Goal: Task Accomplishment & Management: Manage account settings

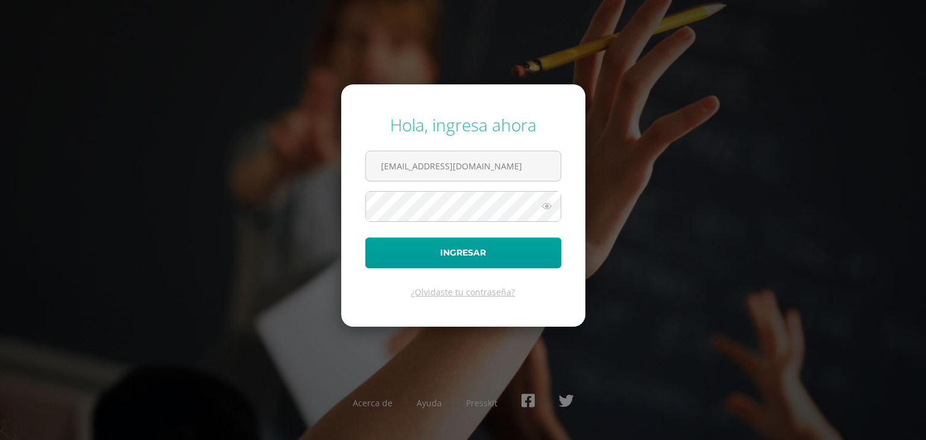
type input "ludmechel@gmail.com"
click at [365, 238] on button "Ingresar" at bounding box center [463, 253] width 196 height 31
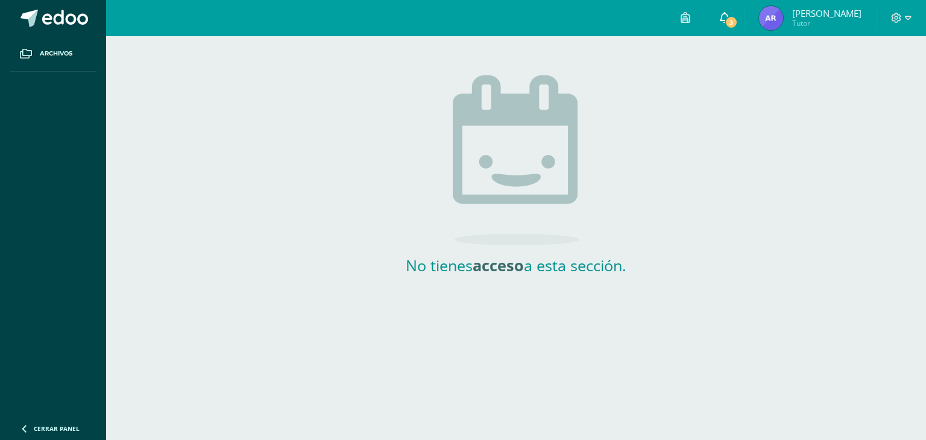
click at [744, 7] on link "3" at bounding box center [724, 18] width 39 height 36
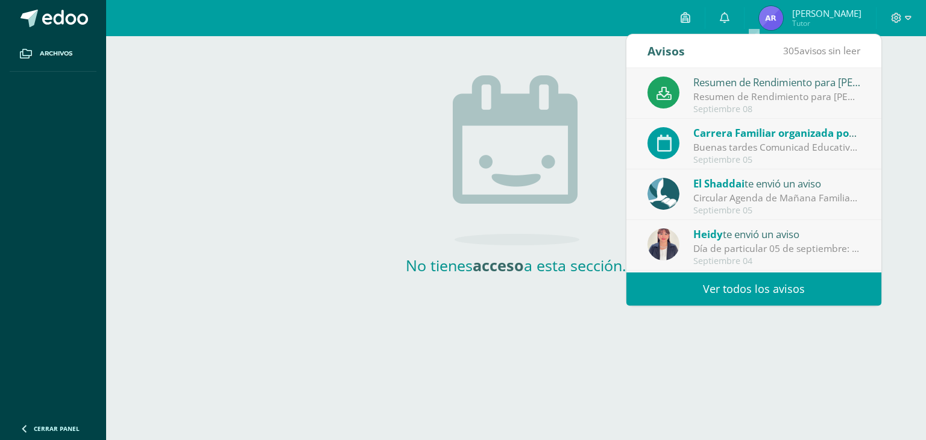
click at [731, 80] on div "Resumen de Rendimiento para [PERSON_NAME]" at bounding box center [777, 82] width 168 height 16
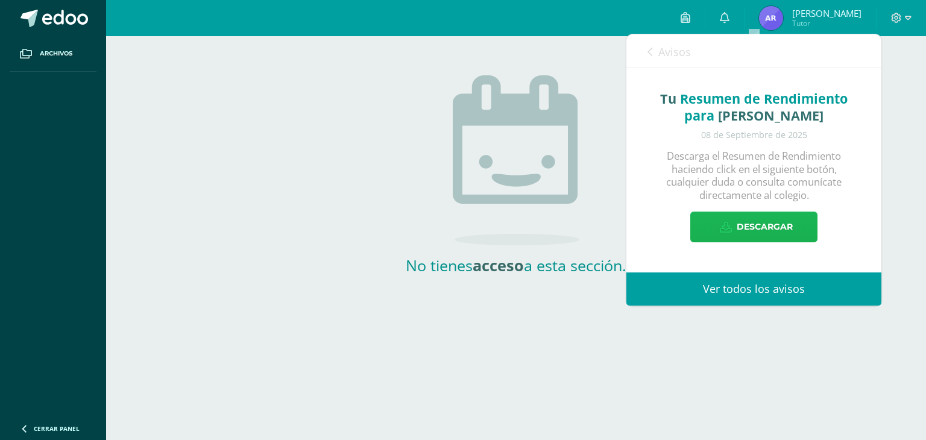
click at [754, 227] on span "Descargar" at bounding box center [765, 227] width 56 height 30
click at [744, 25] on link "0" at bounding box center [724, 18] width 39 height 36
click at [731, 281] on link "Ver todos los avisos" at bounding box center [753, 288] width 255 height 33
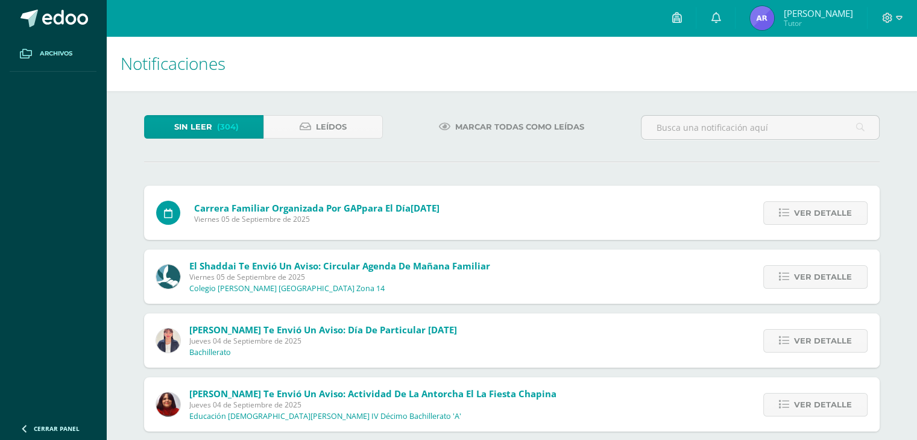
click at [17, 54] on span at bounding box center [26, 54] width 22 height 22
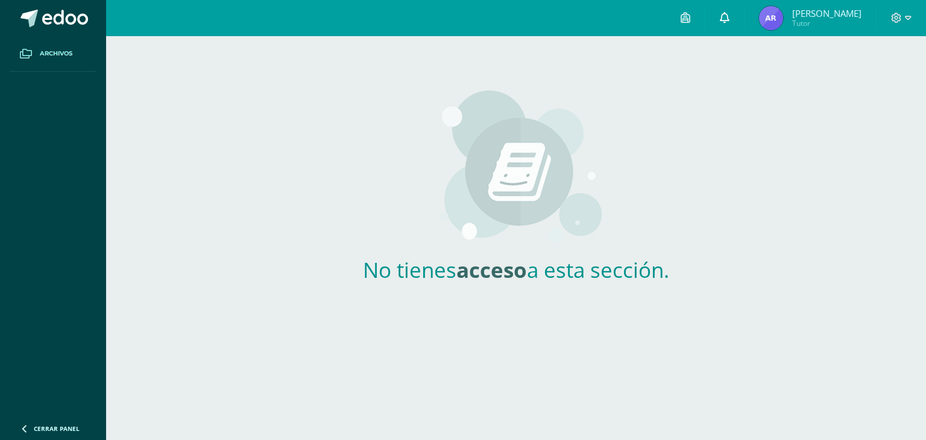
click at [729, 16] on icon at bounding box center [725, 17] width 10 height 11
click at [783, 19] on img at bounding box center [771, 18] width 24 height 24
click at [834, 13] on span "[PERSON_NAME]" at bounding box center [826, 13] width 69 height 12
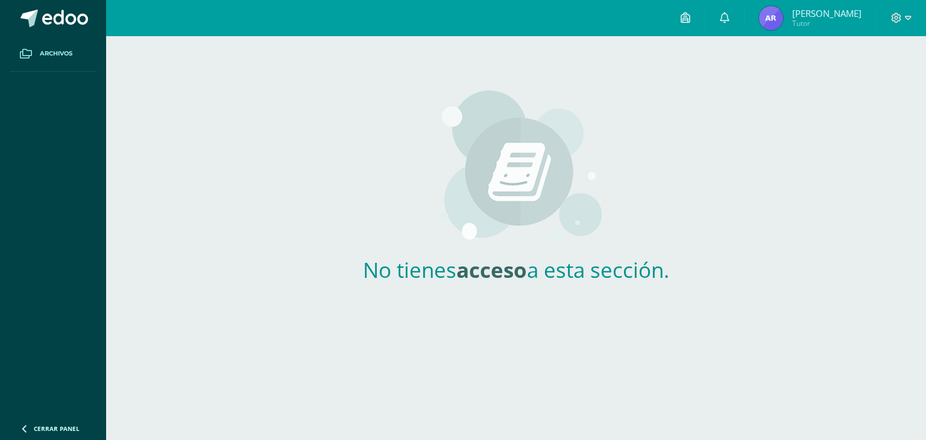
click at [832, 27] on span "Tutor" at bounding box center [826, 23] width 69 height 10
click at [906, 17] on icon at bounding box center [908, 18] width 7 height 4
click at [861, 60] on span "Configuración" at bounding box center [871, 63] width 56 height 11
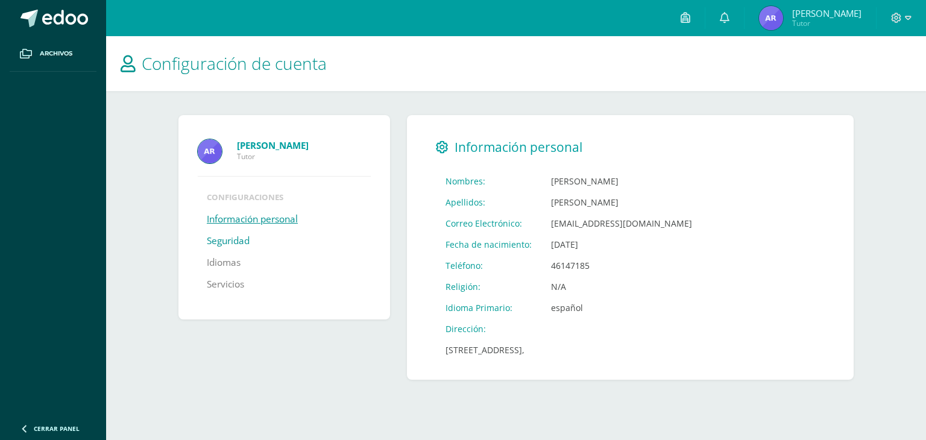
click at [235, 239] on link "Seguridad" at bounding box center [228, 241] width 43 height 22
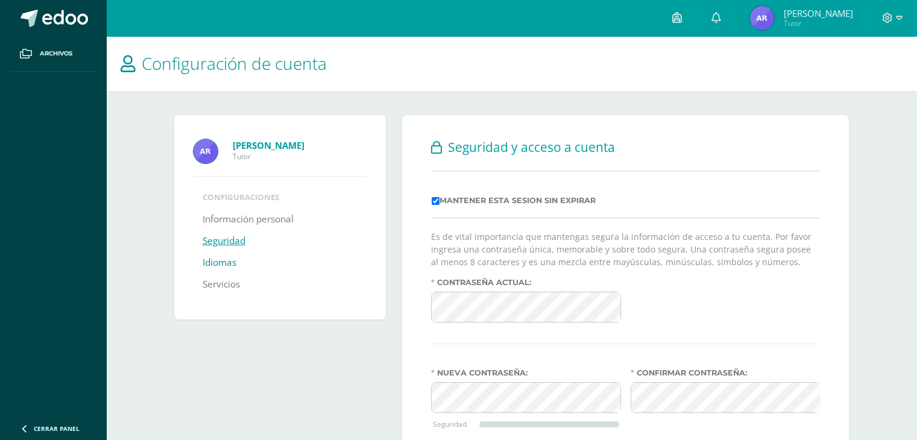
click at [219, 261] on link "Idiomas" at bounding box center [220, 263] width 34 height 22
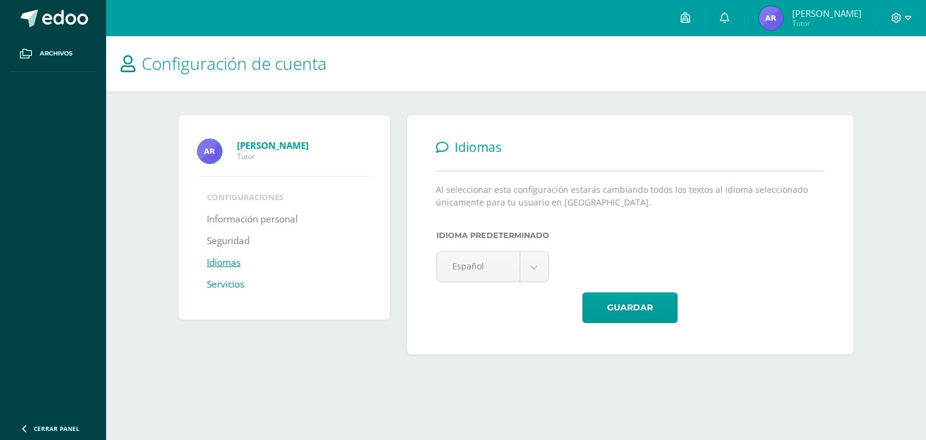
click at [217, 282] on link "Servicios" at bounding box center [225, 285] width 37 height 22
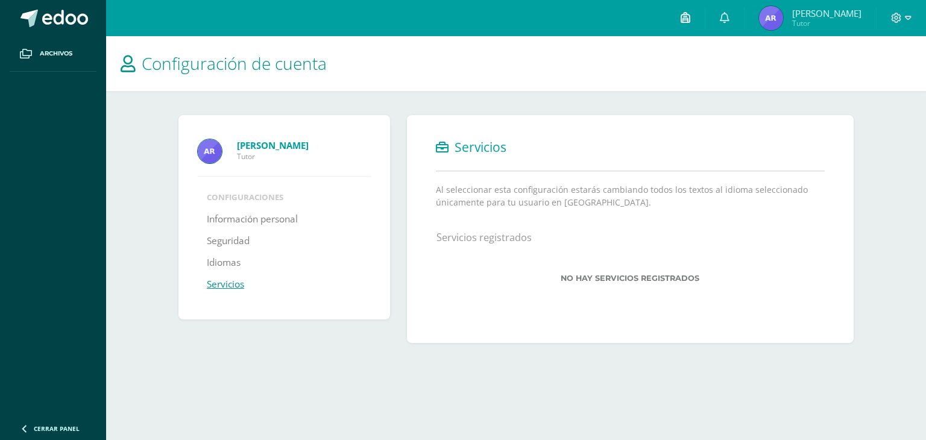
click at [690, 17] on icon at bounding box center [686, 17] width 10 height 11
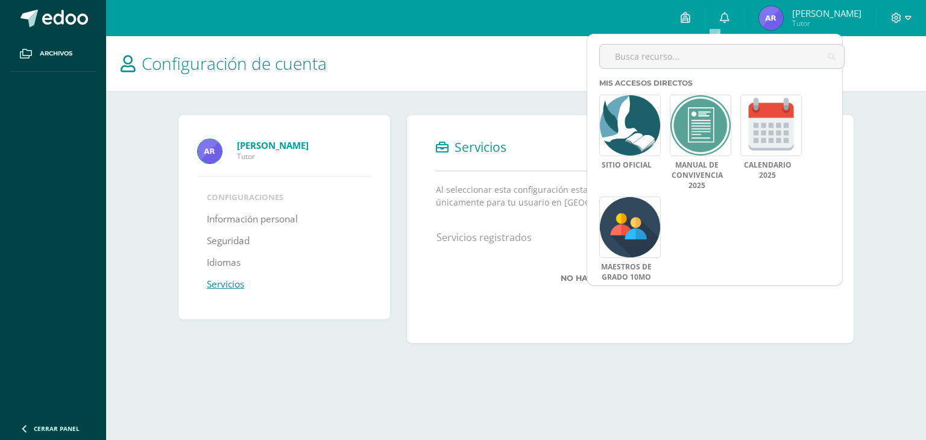
click at [382, 90] on h1 "Configuración de cuenta" at bounding box center [516, 63] width 791 height 55
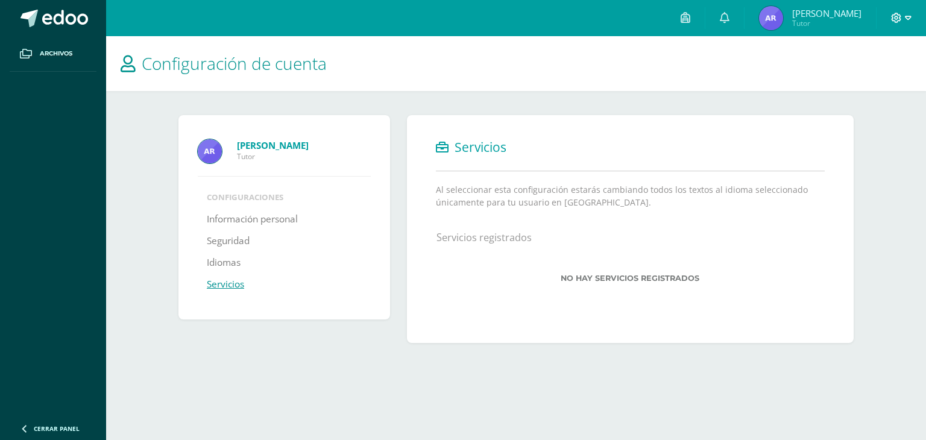
click at [909, 19] on icon at bounding box center [908, 18] width 7 height 4
click at [881, 83] on span "Cerrar sesión" at bounding box center [870, 81] width 54 height 11
